Goal: Book appointment/travel/reservation

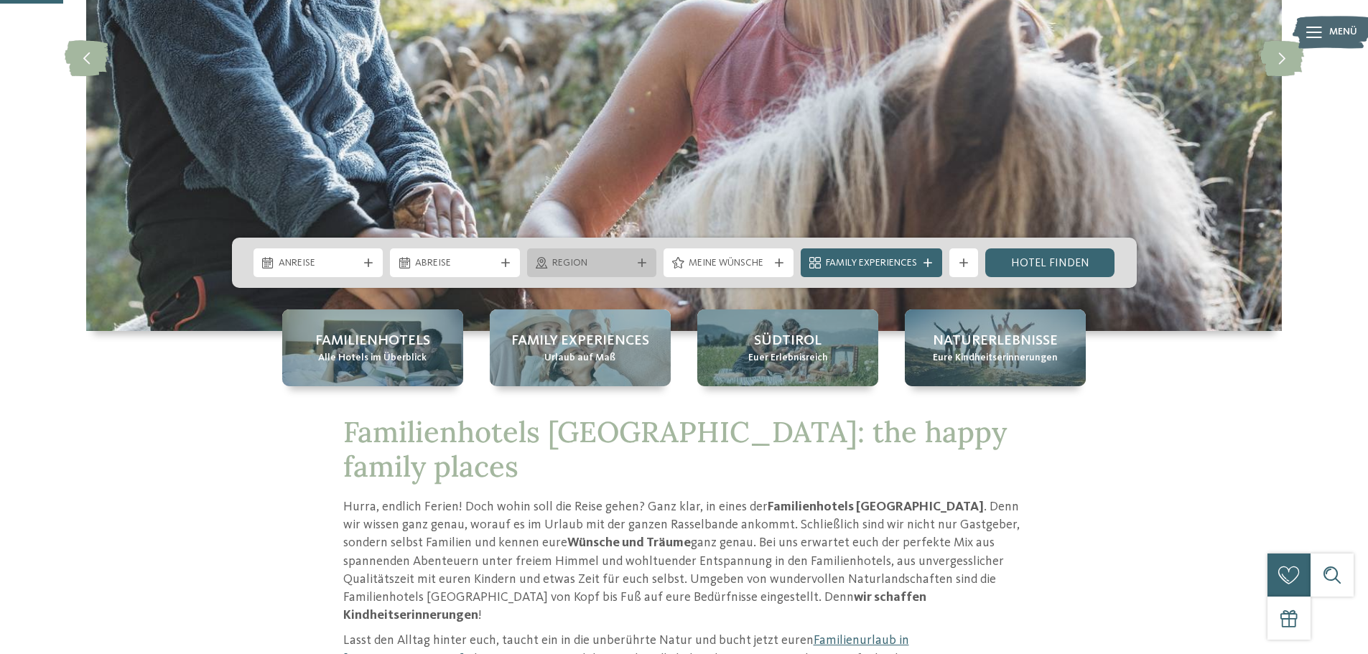
click at [563, 264] on span "Region" at bounding box center [592, 263] width 80 height 14
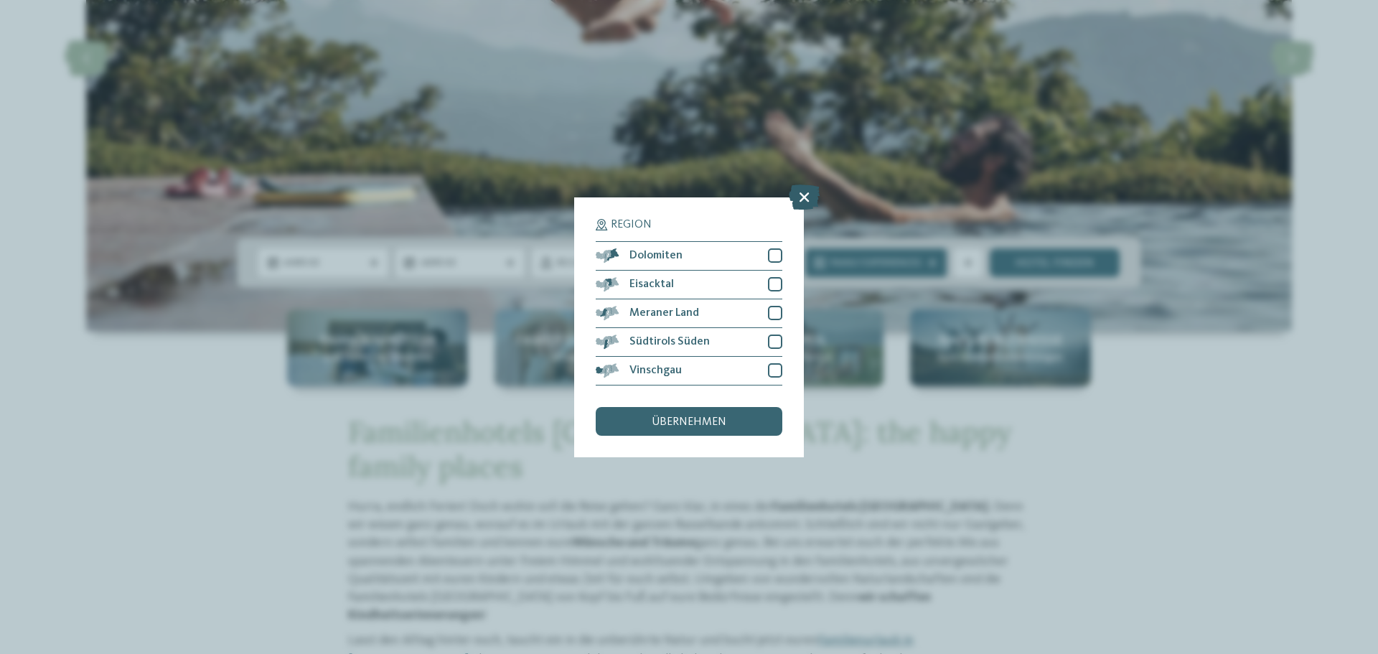
click at [798, 202] on icon at bounding box center [804, 196] width 31 height 25
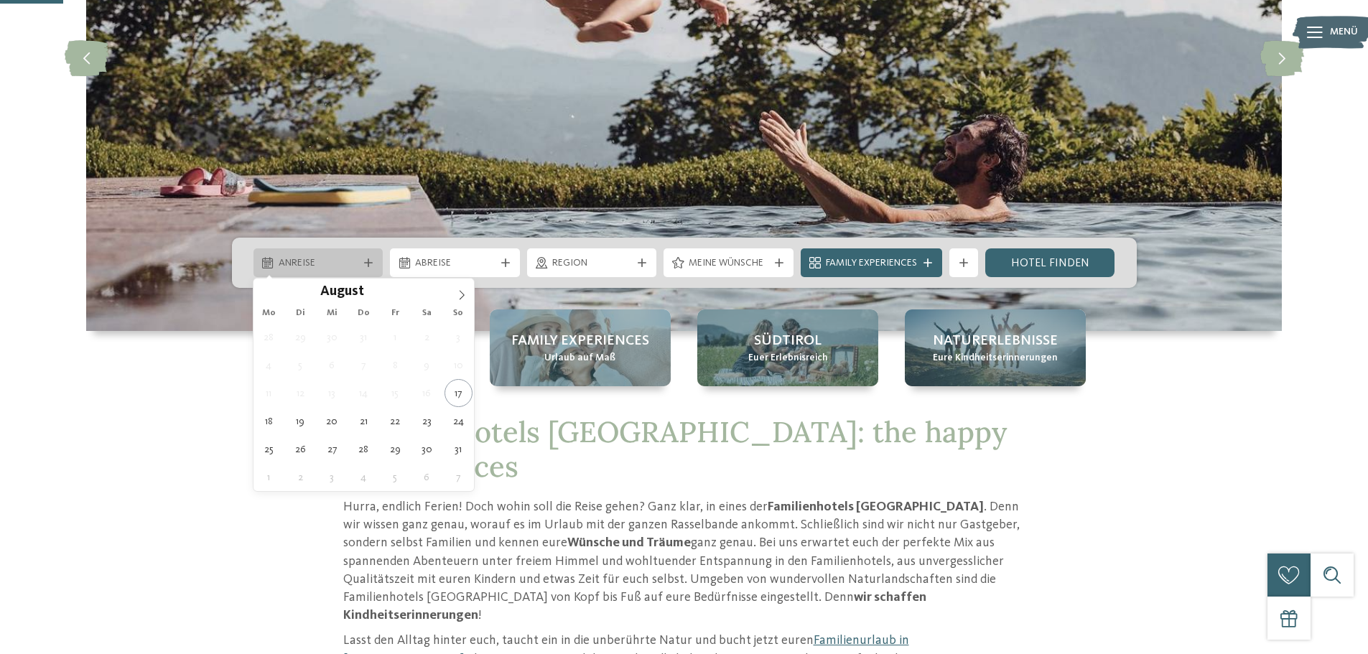
click at [337, 257] on span "Anreise" at bounding box center [319, 263] width 80 height 14
type div "27.08.2025"
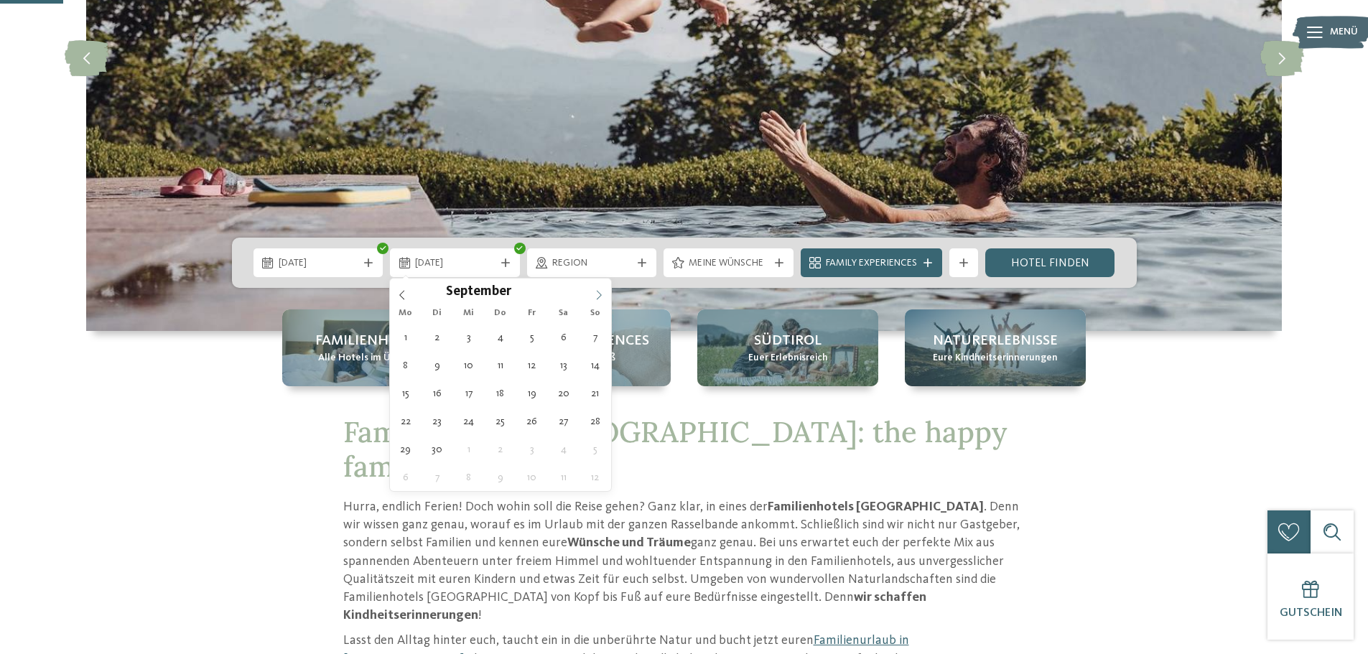
click at [593, 296] on span at bounding box center [599, 291] width 24 height 24
type div "06.09.2025"
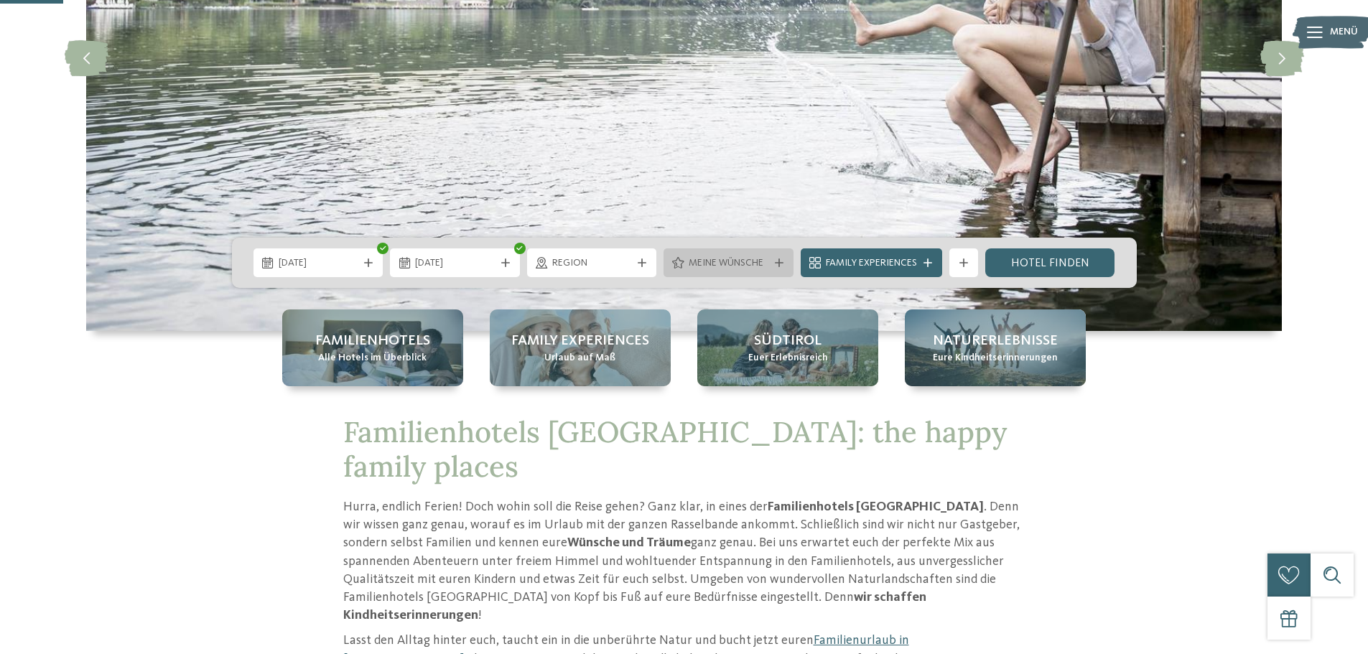
click at [726, 263] on span "Meine Wünsche" at bounding box center [728, 263] width 80 height 14
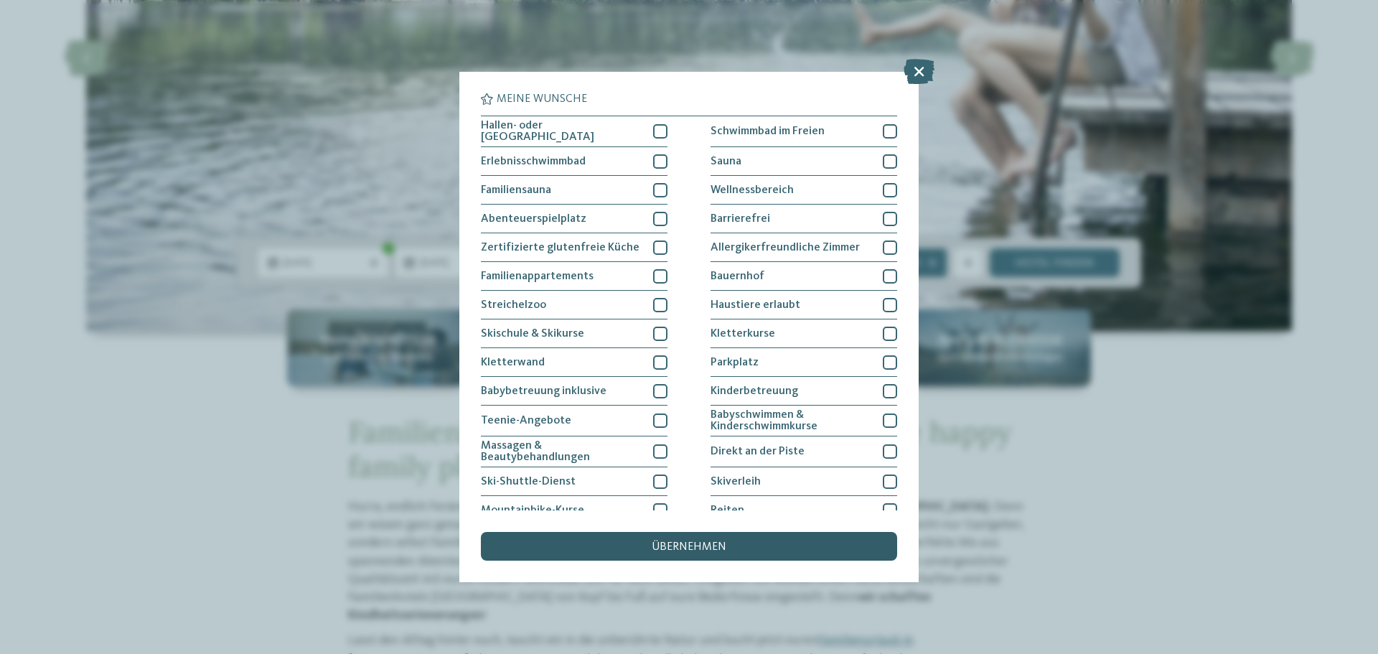
click at [711, 550] on span "übernehmen" at bounding box center [689, 546] width 75 height 11
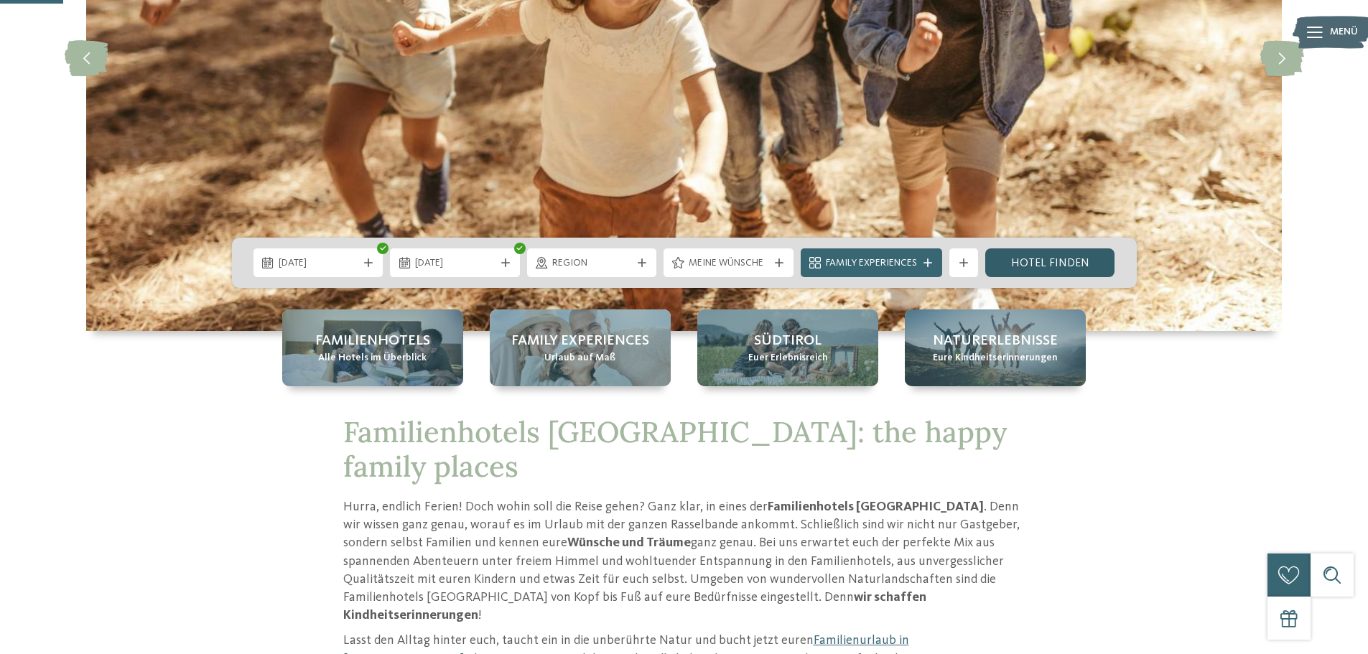
click at [1016, 261] on link "Hotel finden" at bounding box center [1050, 262] width 130 height 29
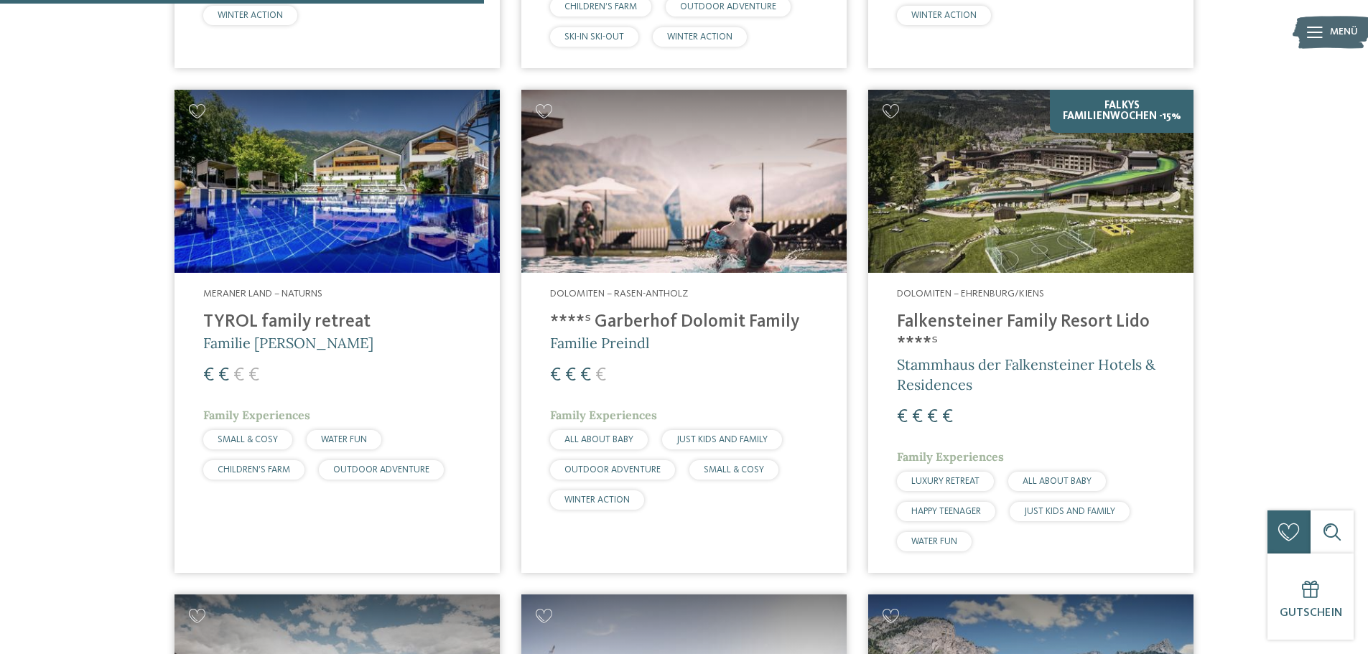
scroll to position [1736, 0]
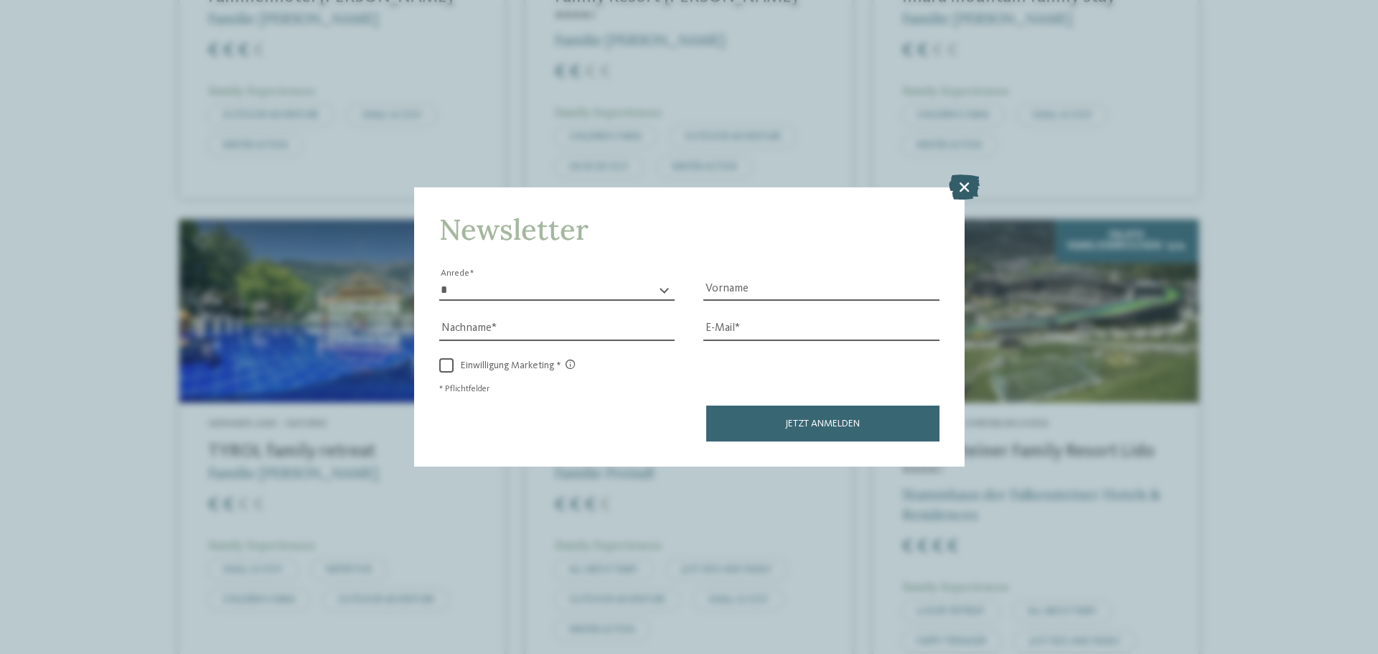
click at [971, 185] on icon at bounding box center [964, 186] width 31 height 25
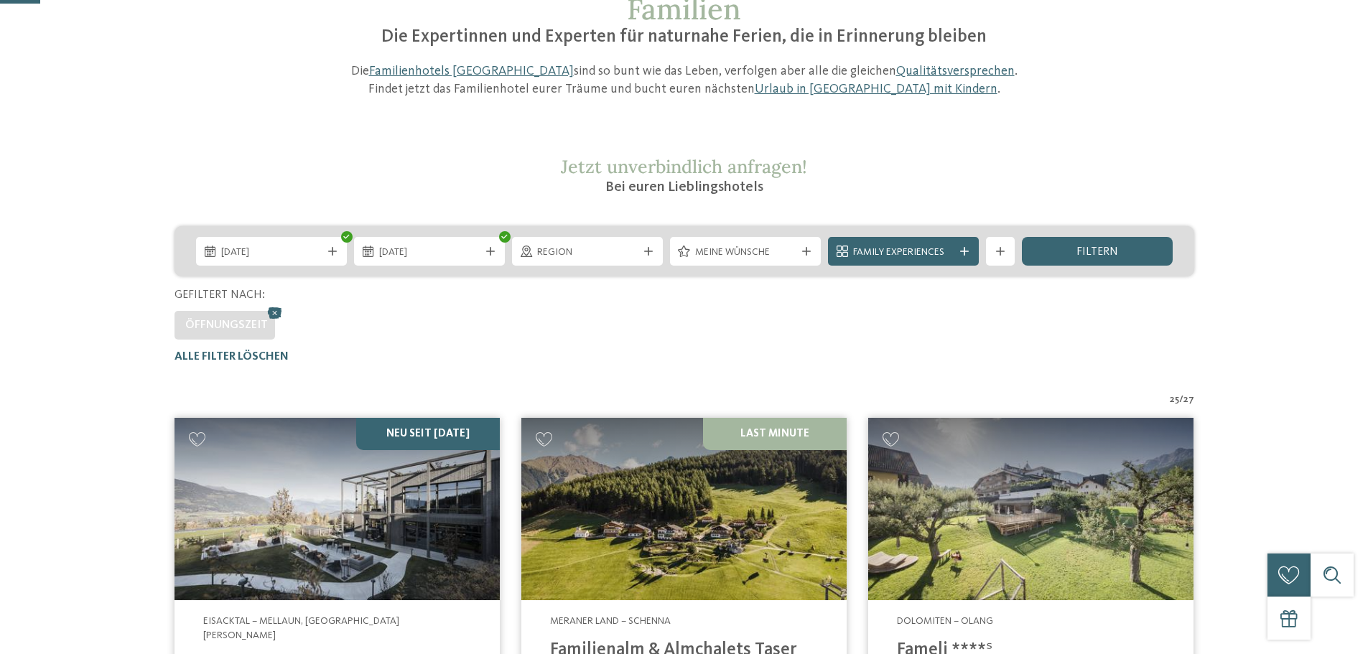
scroll to position [144, 0]
click at [803, 246] on div "Meine Wünsche" at bounding box center [745, 250] width 151 height 29
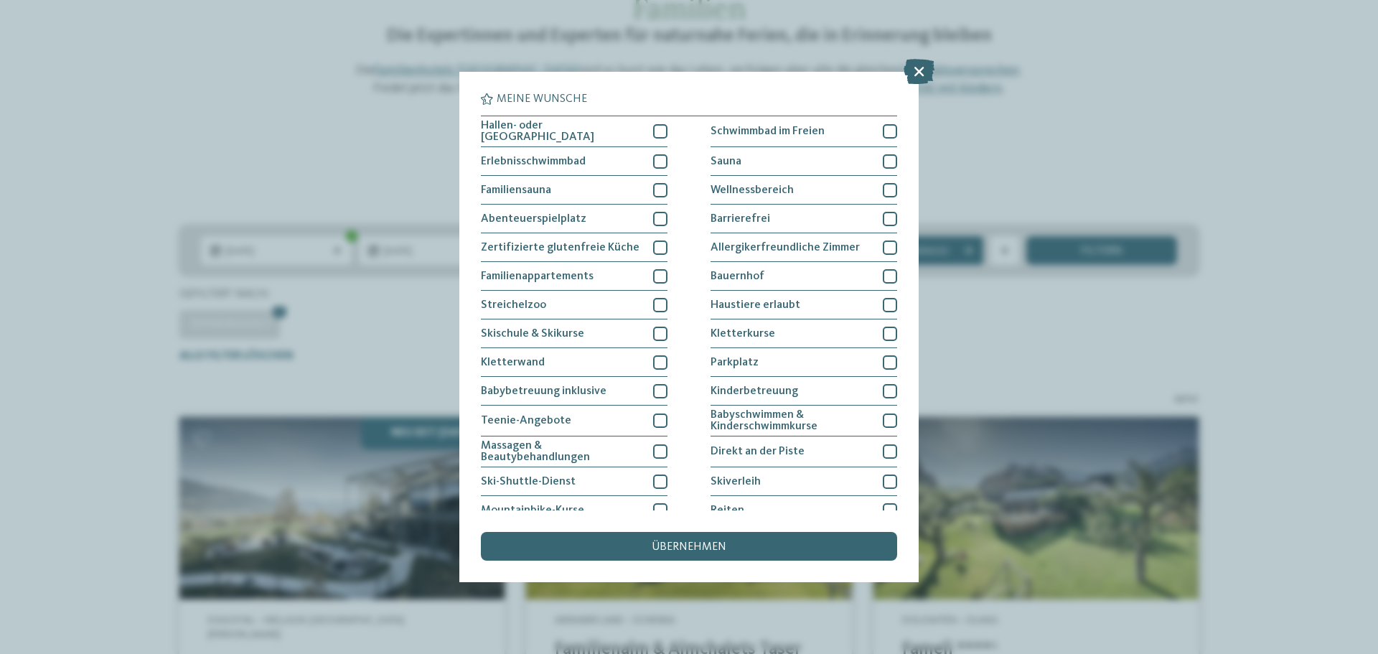
click at [1118, 350] on div "Meine Wünsche Hallen- oder Schleusenbad Schwimmbad im Freien" at bounding box center [689, 327] width 1378 height 654
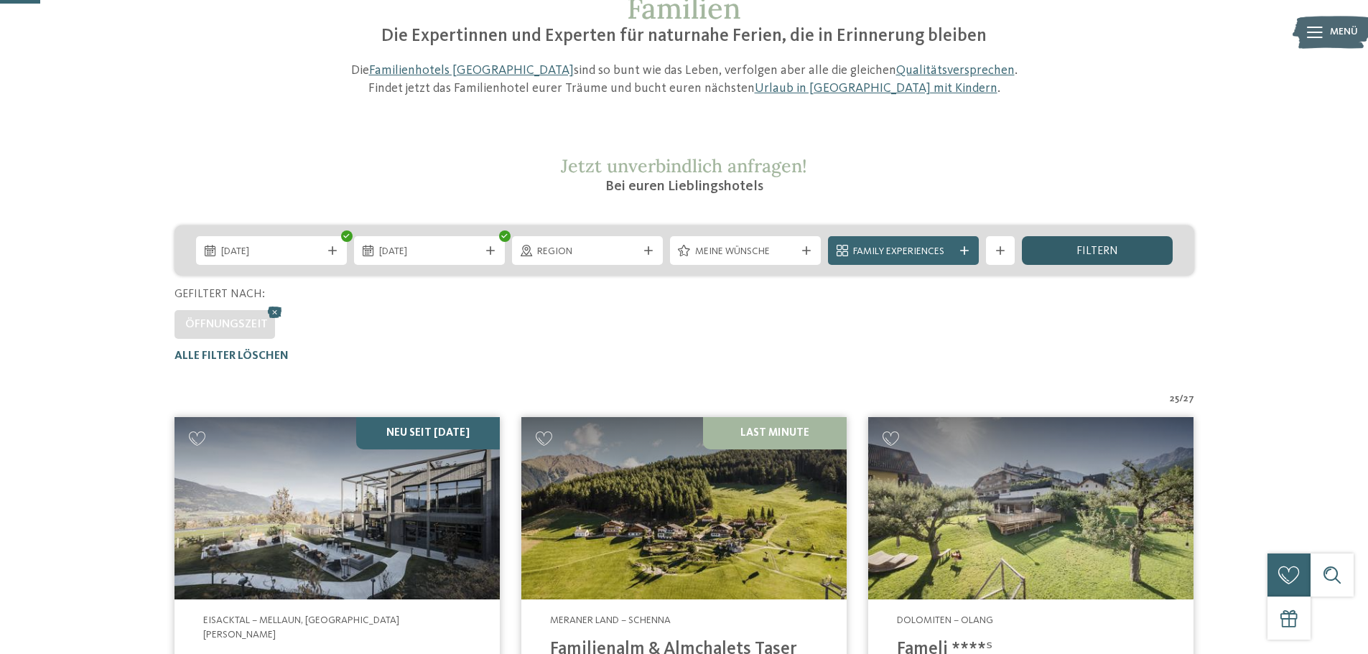
click at [1085, 238] on div "filtern" at bounding box center [1097, 250] width 151 height 29
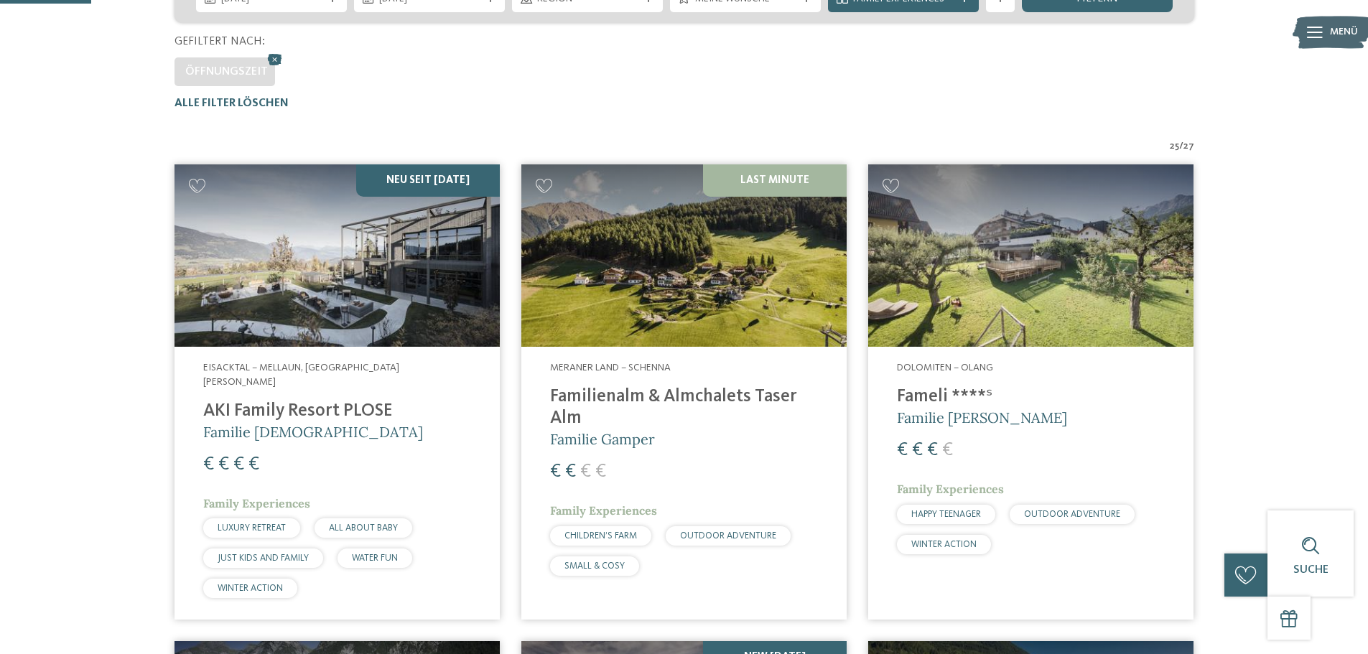
scroll to position [256, 0]
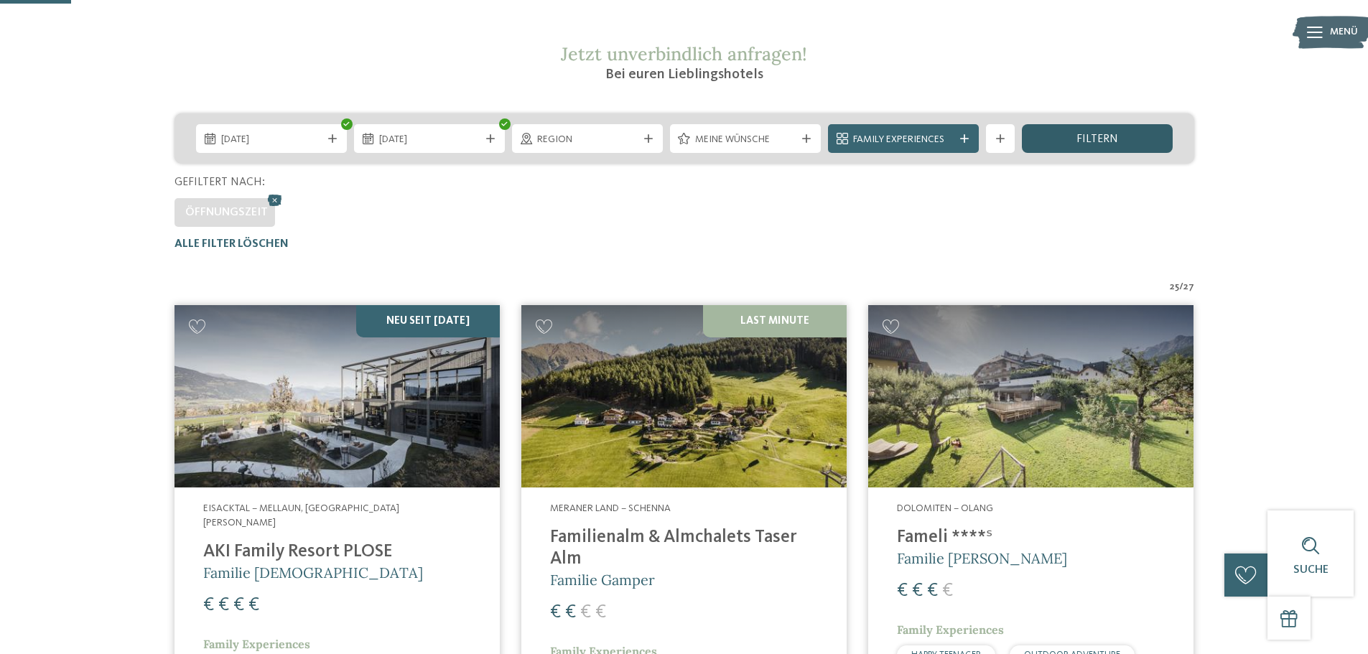
click at [1085, 147] on div "filtern" at bounding box center [1097, 138] width 151 height 29
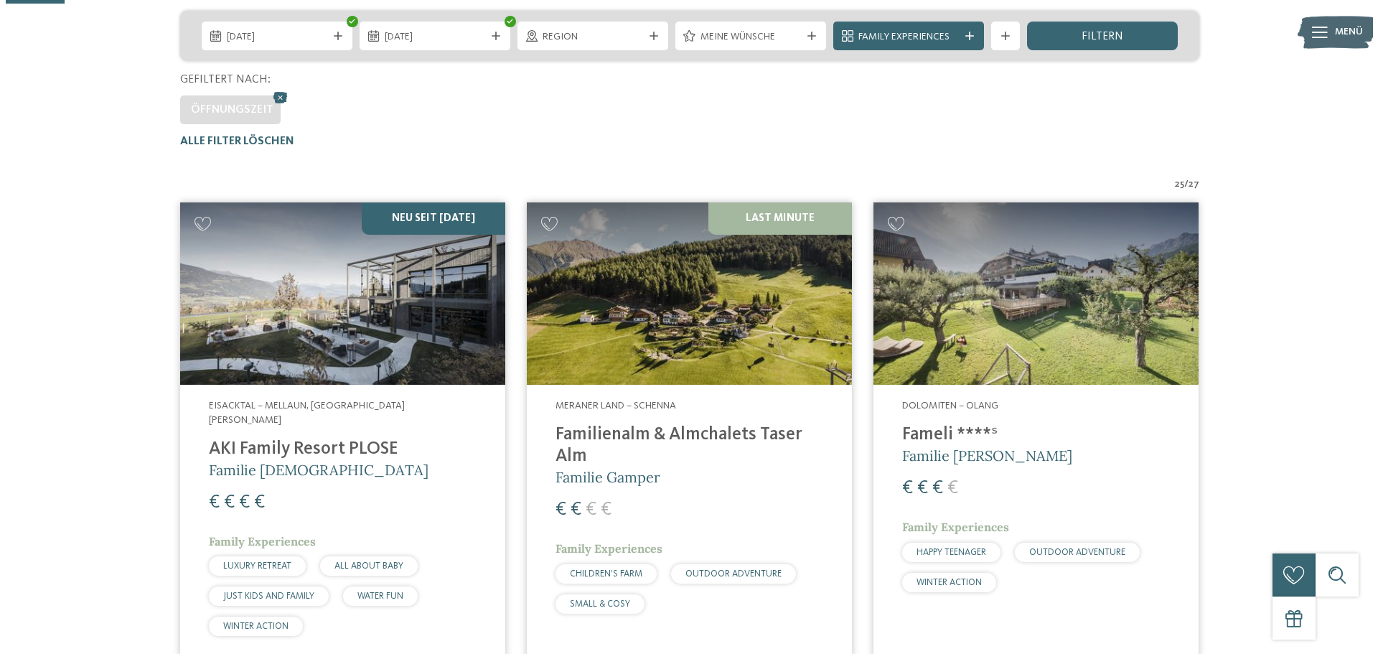
scroll to position [184, 0]
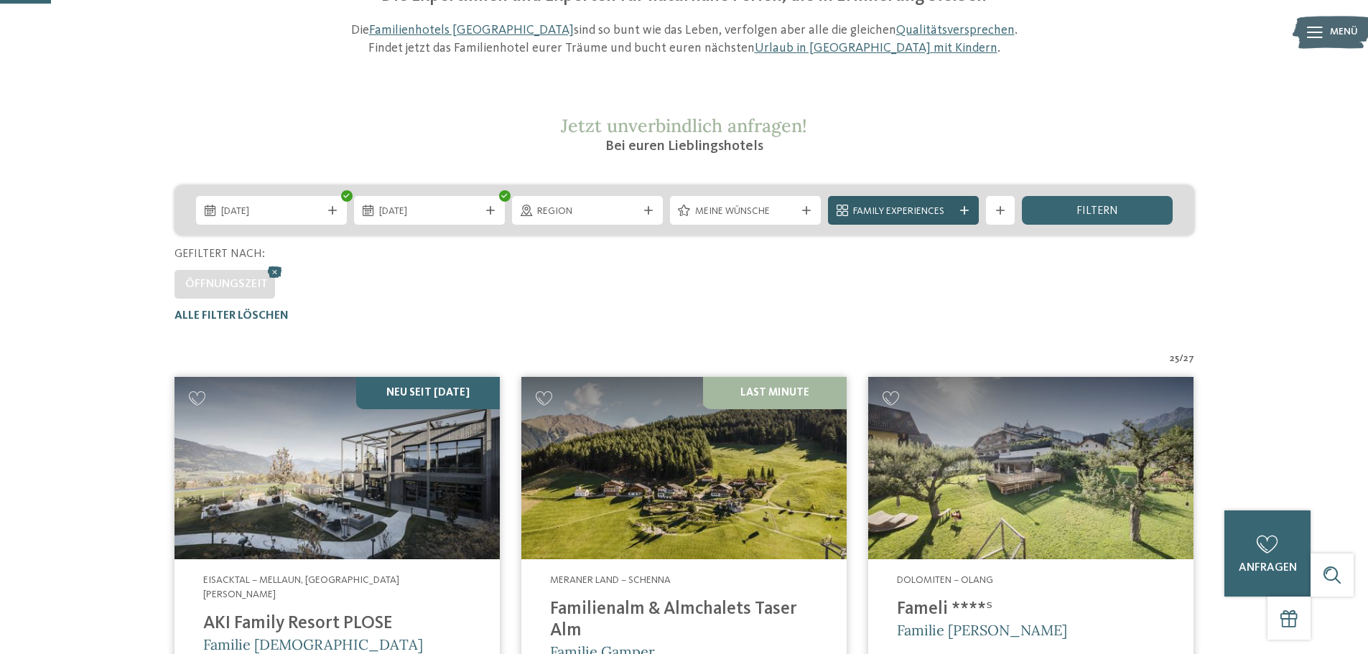
click at [968, 205] on div "Family Experiences" at bounding box center [903, 210] width 151 height 29
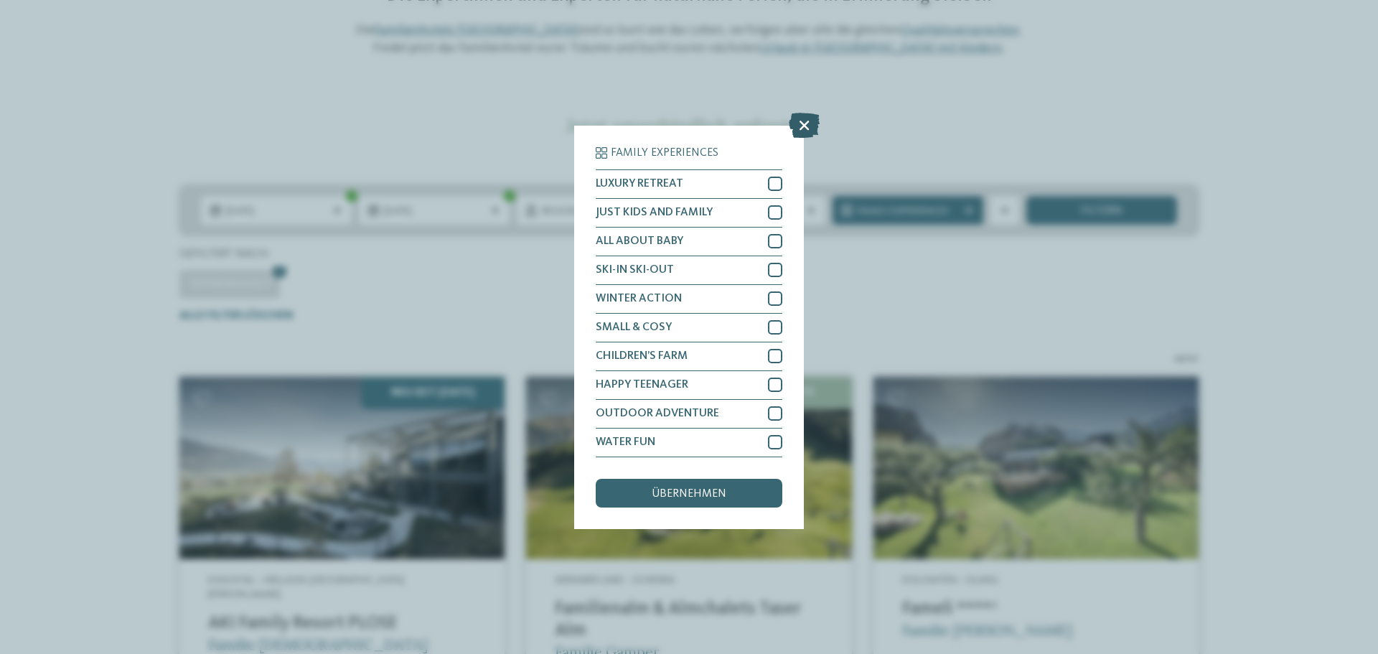
click at [805, 121] on icon at bounding box center [804, 124] width 31 height 25
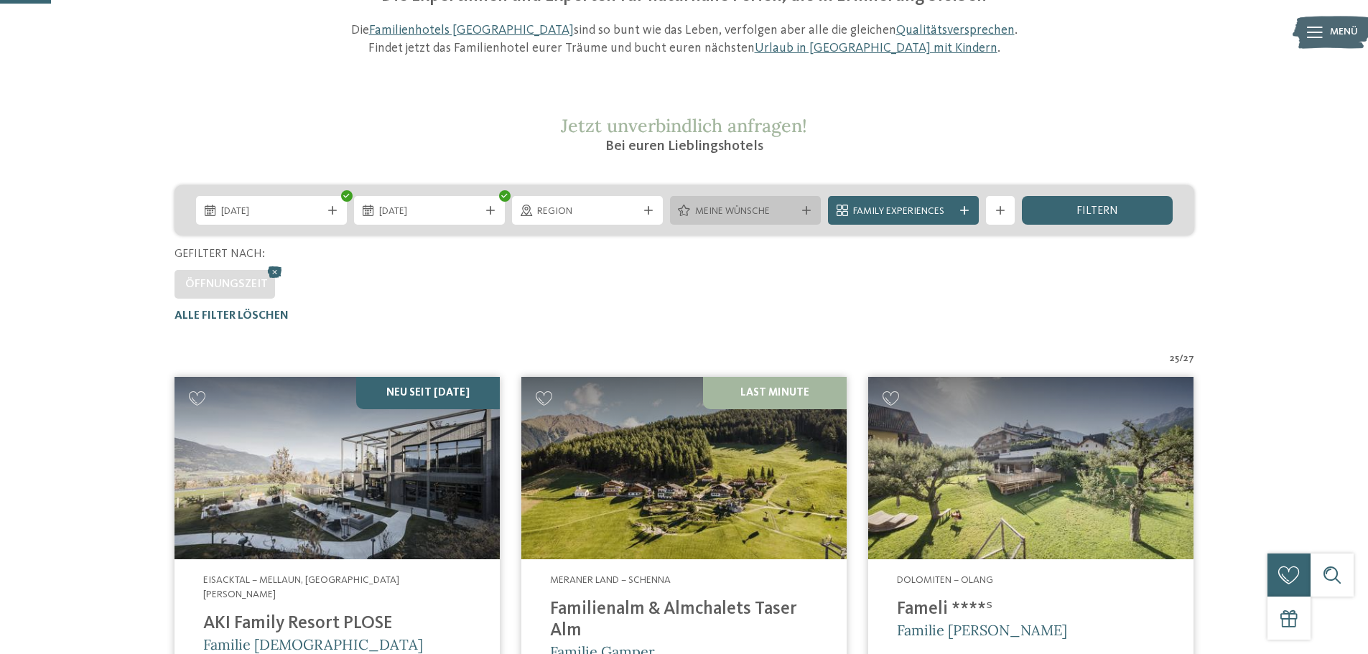
click at [800, 214] on div at bounding box center [806, 210] width 14 height 9
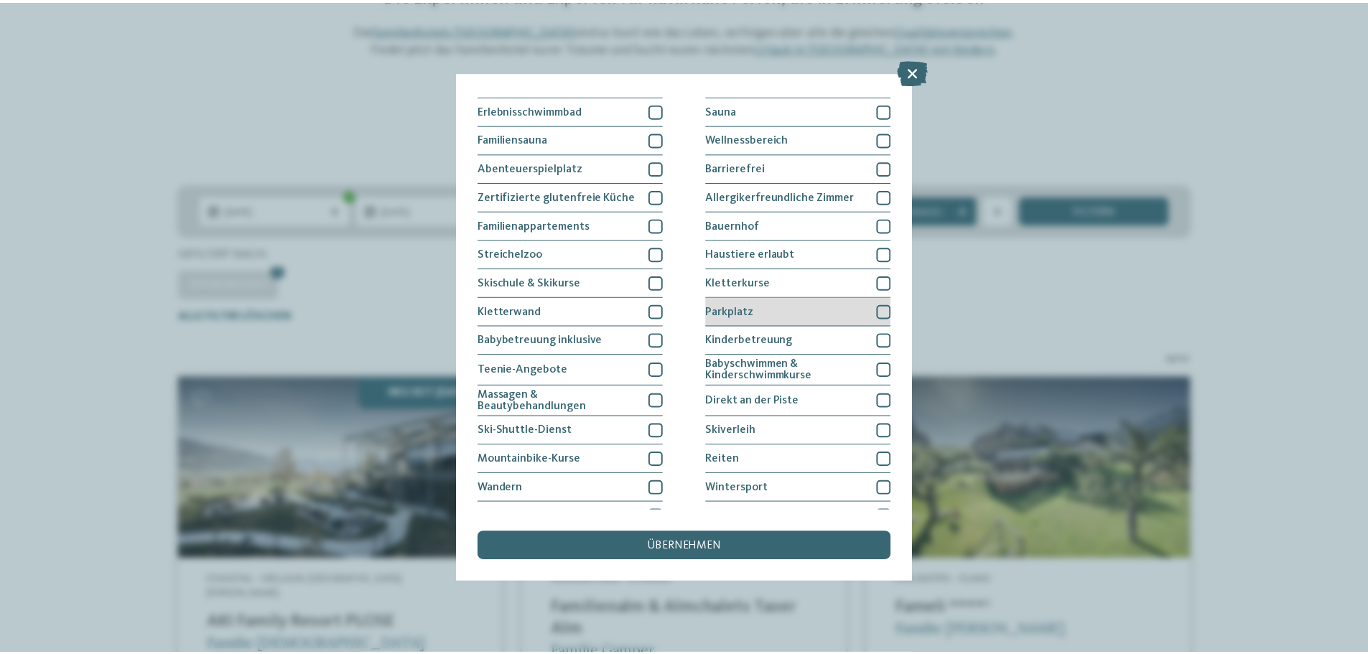
scroll to position [98, 0]
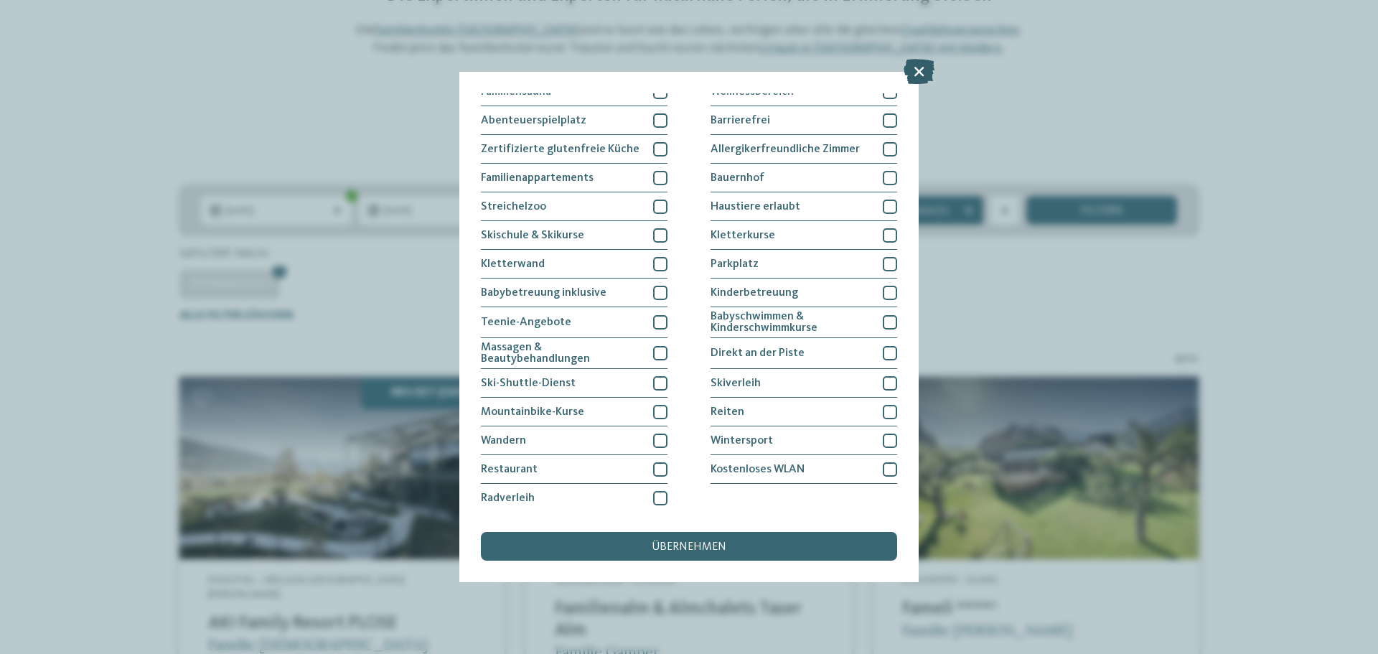
click at [923, 74] on icon at bounding box center [919, 71] width 31 height 25
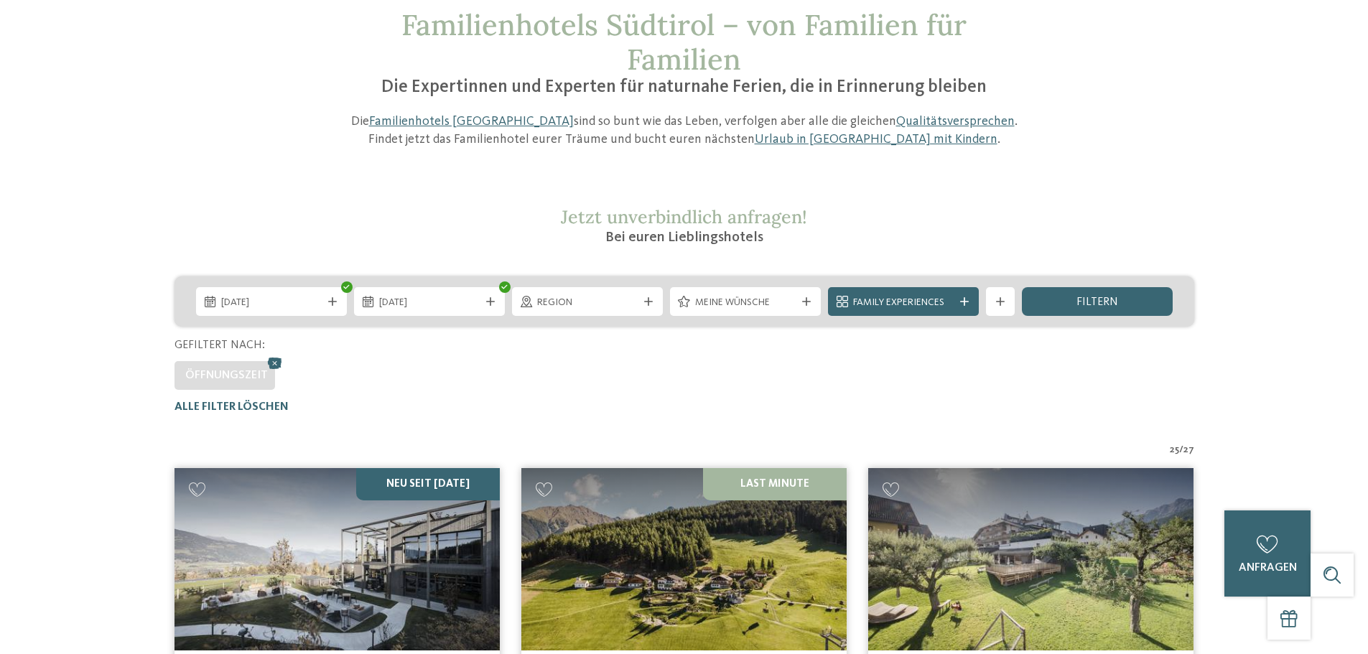
scroll to position [0, 0]
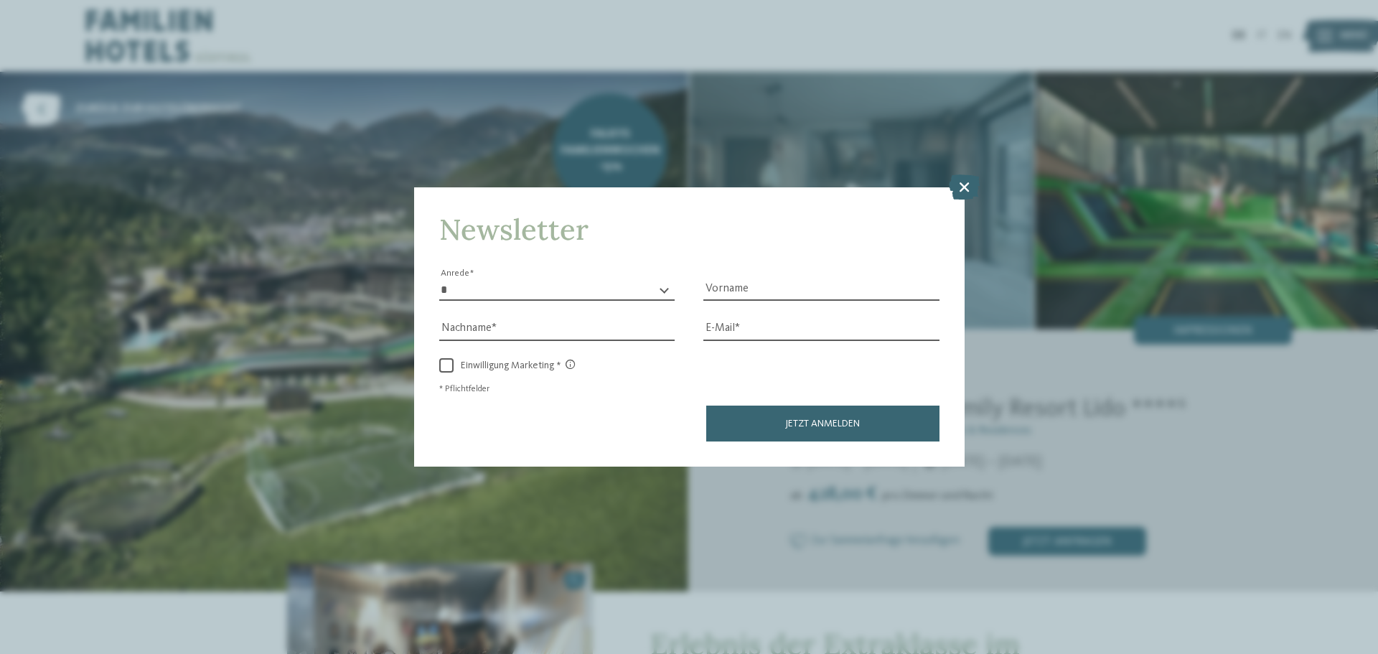
click at [960, 190] on icon at bounding box center [964, 186] width 31 height 25
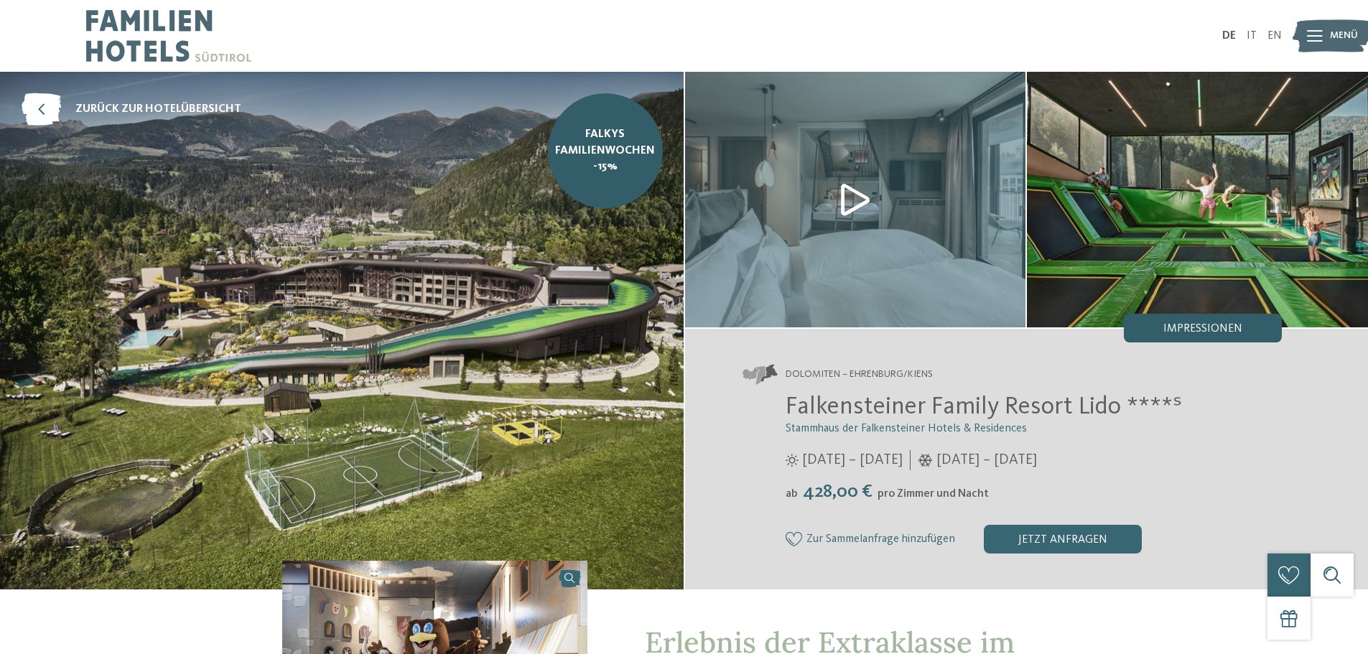
click at [1180, 327] on span "Impressionen" at bounding box center [1202, 328] width 79 height 11
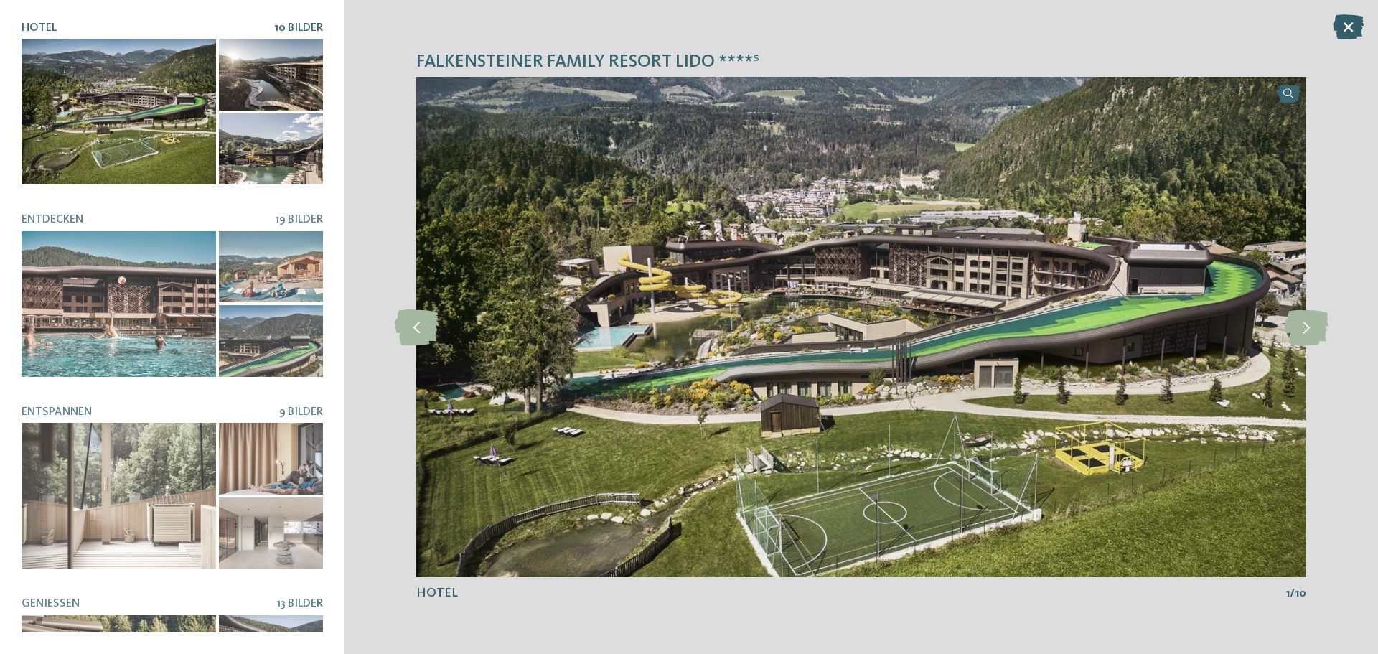
click at [1358, 24] on icon at bounding box center [1348, 26] width 31 height 25
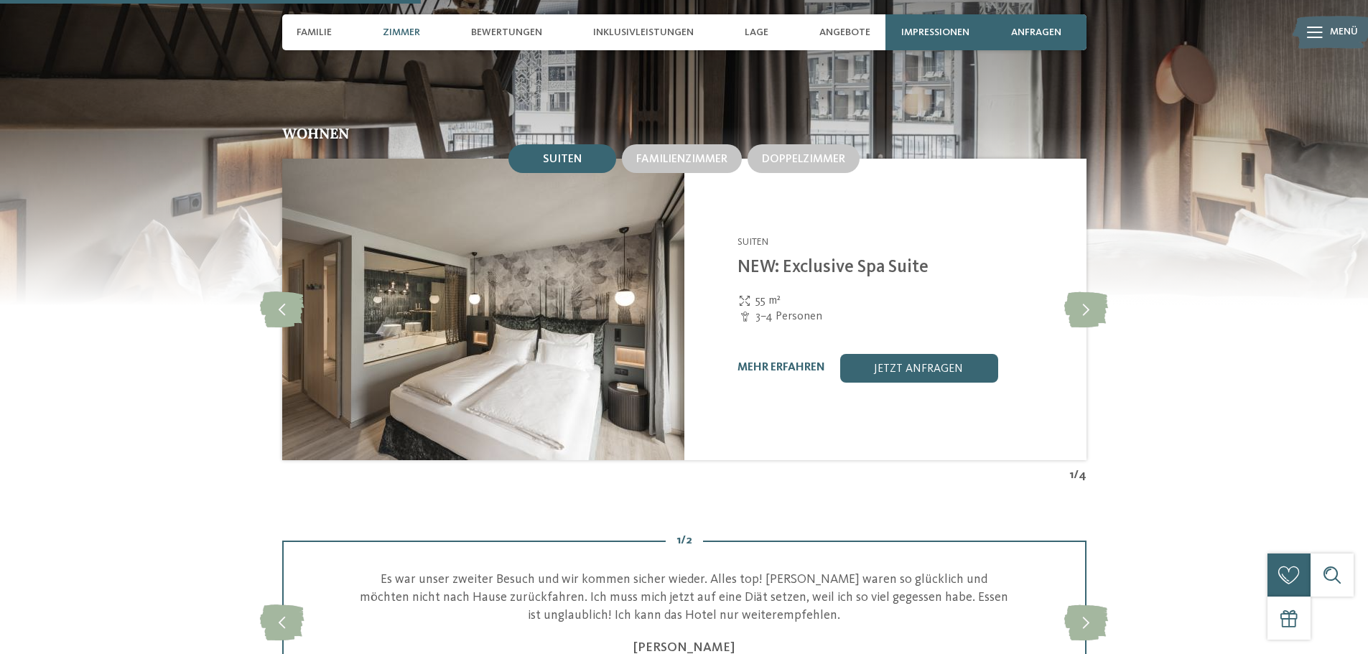
scroll to position [1579, 0]
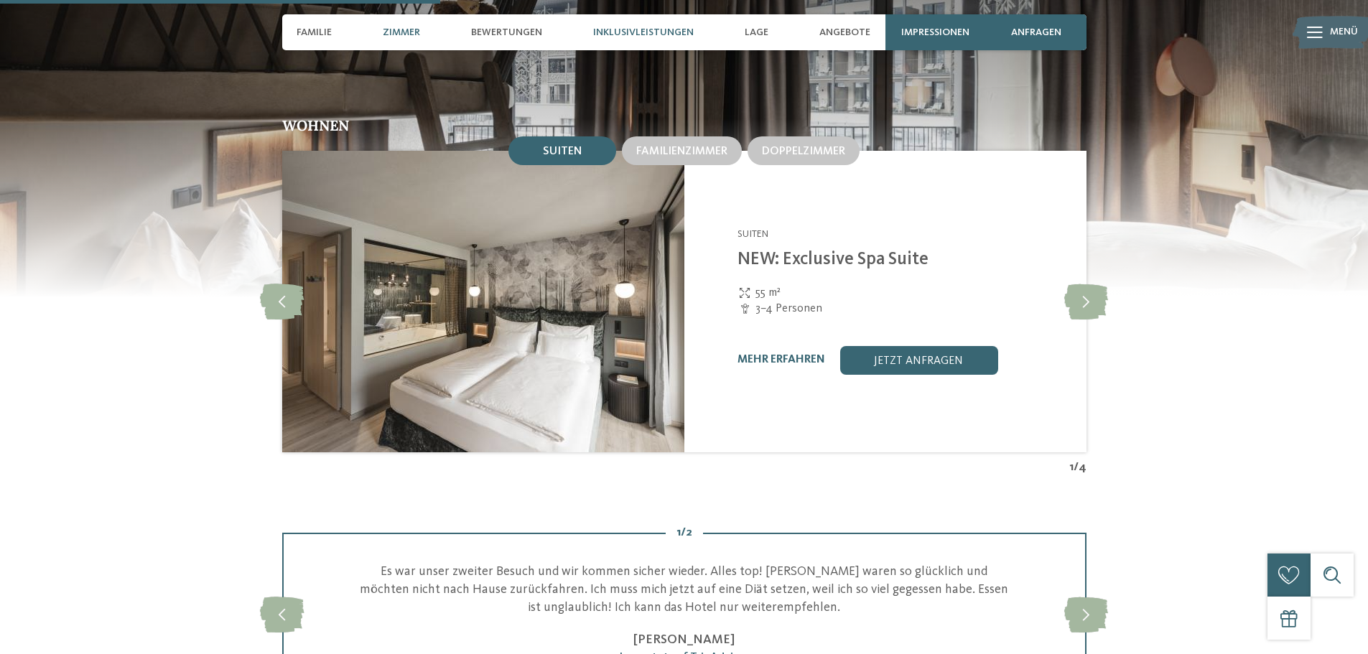
click at [626, 34] on span "Inklusivleistungen" at bounding box center [643, 33] width 101 height 12
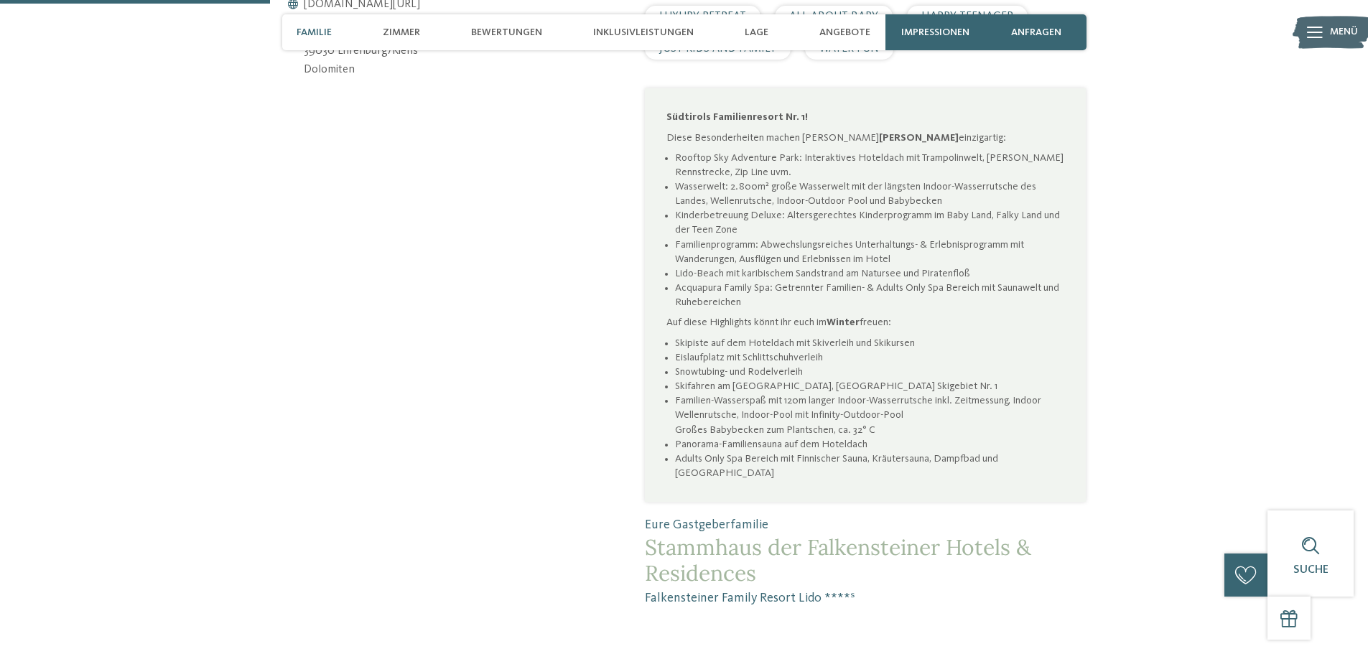
scroll to position [732, 0]
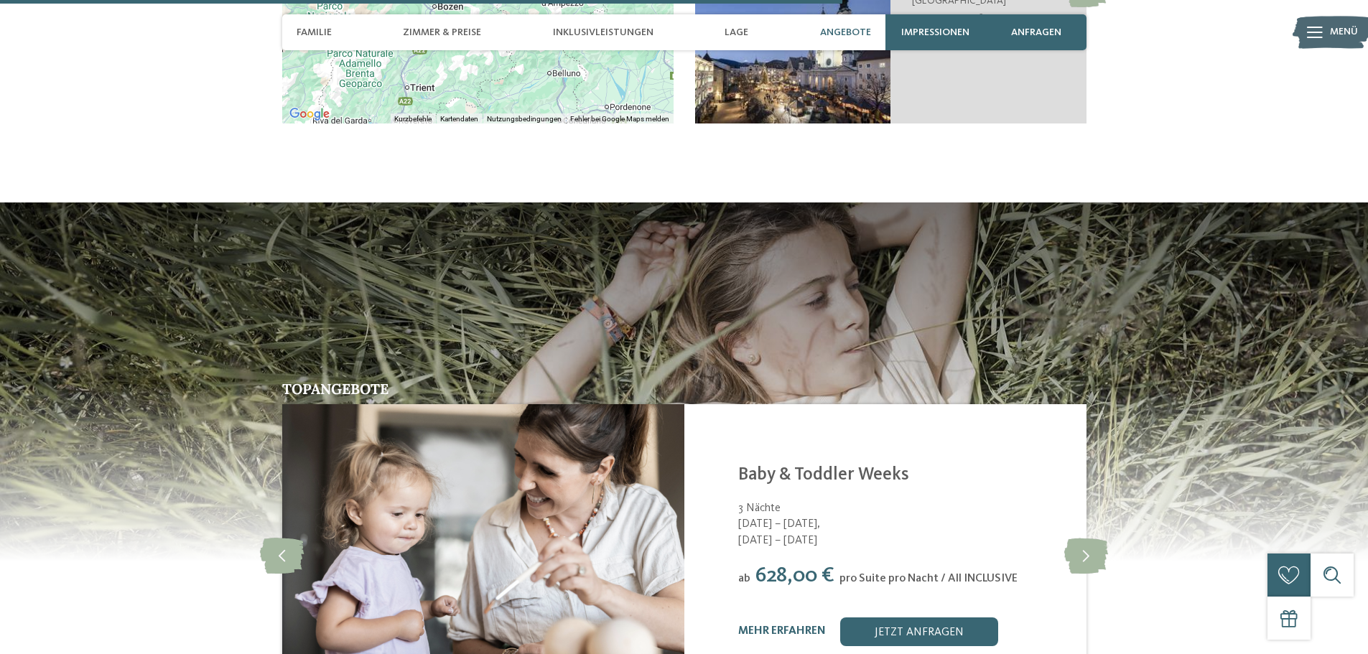
scroll to position [3087, 0]
